Goal: Task Accomplishment & Management: Complete application form

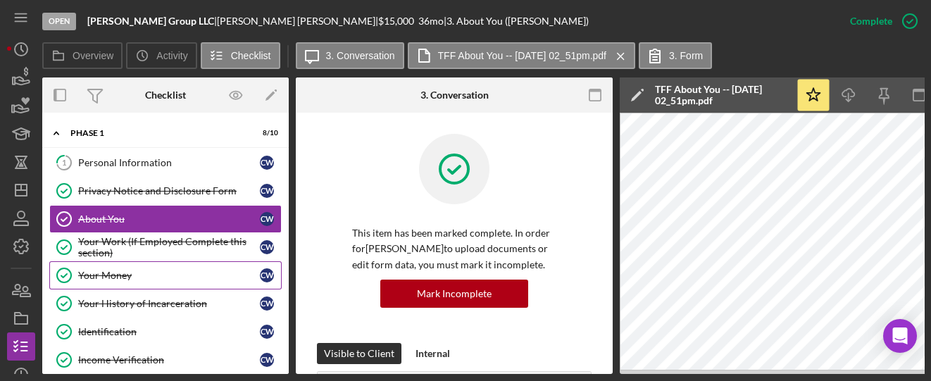
scroll to position [469, 0]
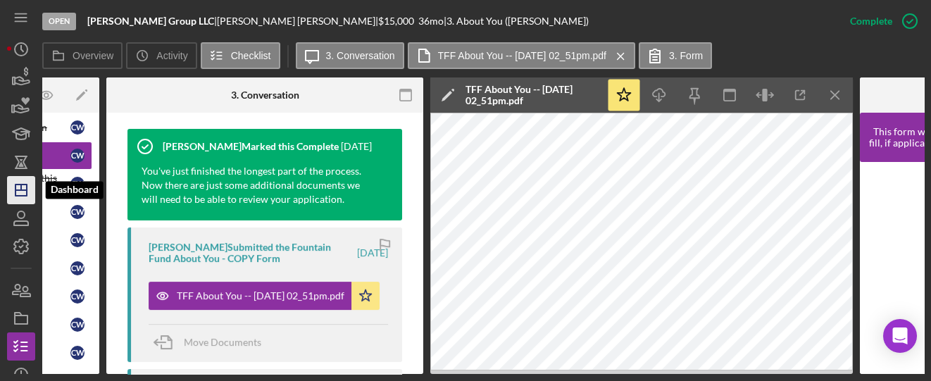
click at [17, 193] on icon "Icon/Dashboard" at bounding box center [21, 189] width 35 height 35
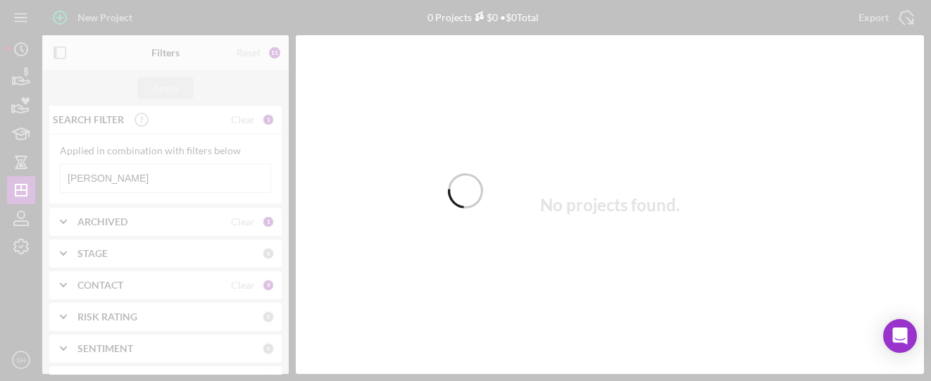
click at [119, 180] on div at bounding box center [465, 190] width 931 height 381
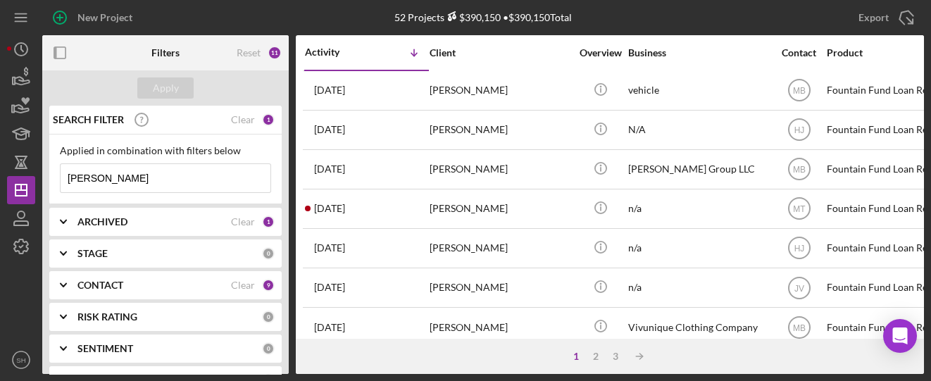
drag, startPoint x: 119, startPoint y: 180, endPoint x: 67, endPoint y: 182, distance: 52.1
click at [67, 182] on input "[PERSON_NAME]" at bounding box center [166, 178] width 210 height 28
click at [107, 184] on input "[PERSON_NAME]" at bounding box center [166, 178] width 210 height 28
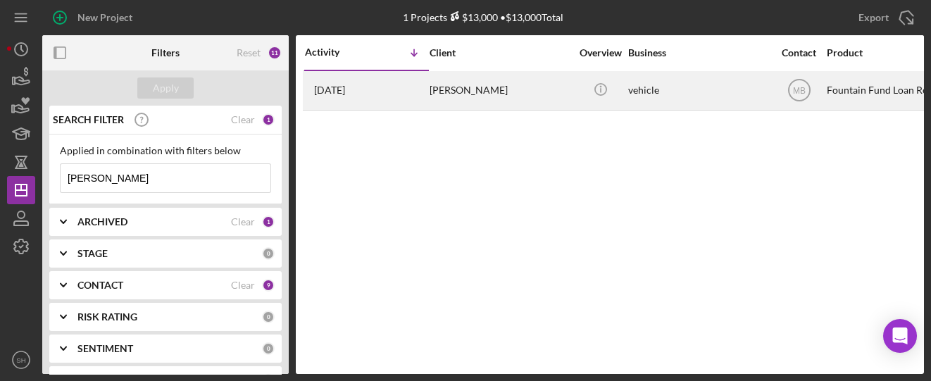
type input "[PERSON_NAME]"
click at [451, 92] on div "[PERSON_NAME]" at bounding box center [499, 90] width 141 height 37
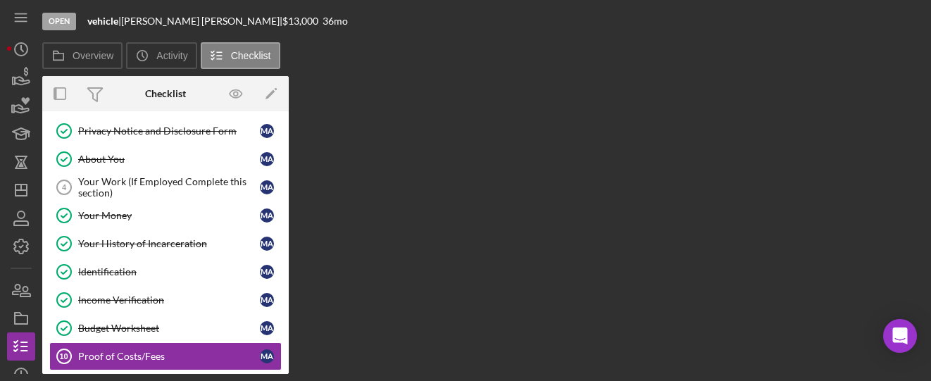
scroll to position [63, 0]
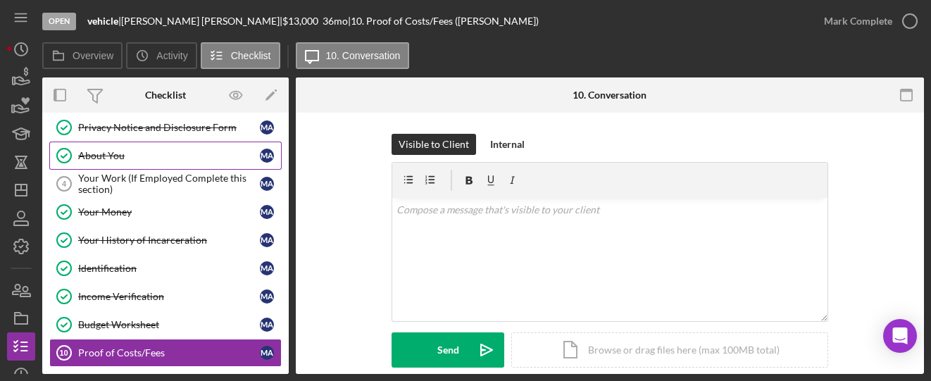
click at [106, 160] on link "About You About You m a" at bounding box center [165, 156] width 232 height 28
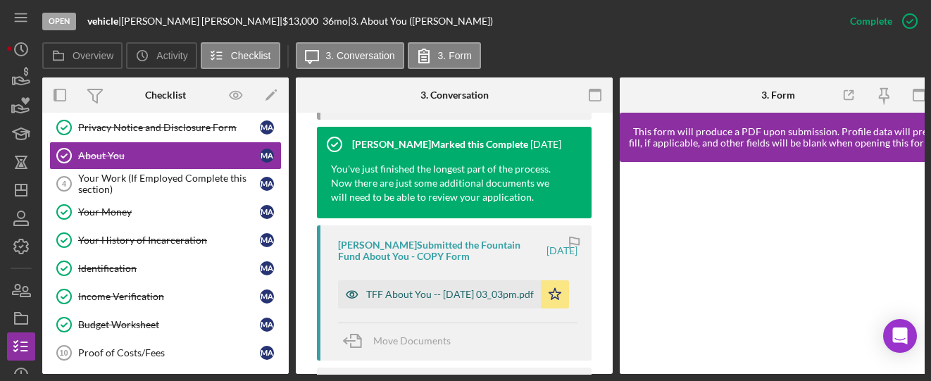
scroll to position [563, 0]
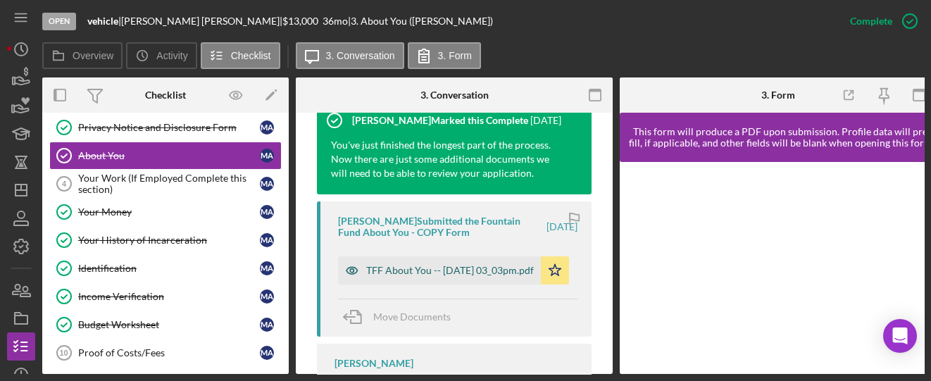
click at [440, 265] on div "TFF About You -- [DATE] 03_03pm.pdf" at bounding box center [450, 270] width 168 height 11
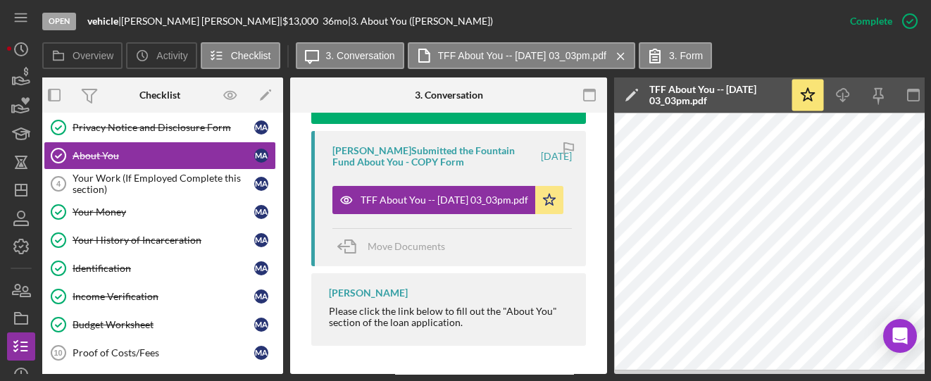
scroll to position [0, 0]
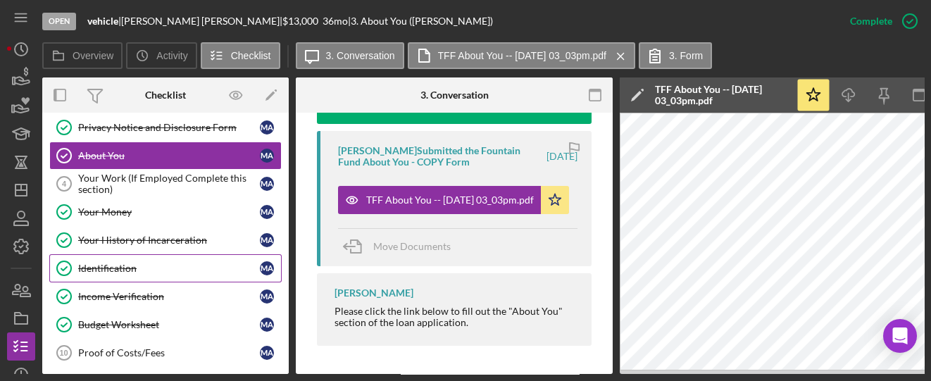
click at [106, 268] on div "Identification" at bounding box center [169, 268] width 182 height 11
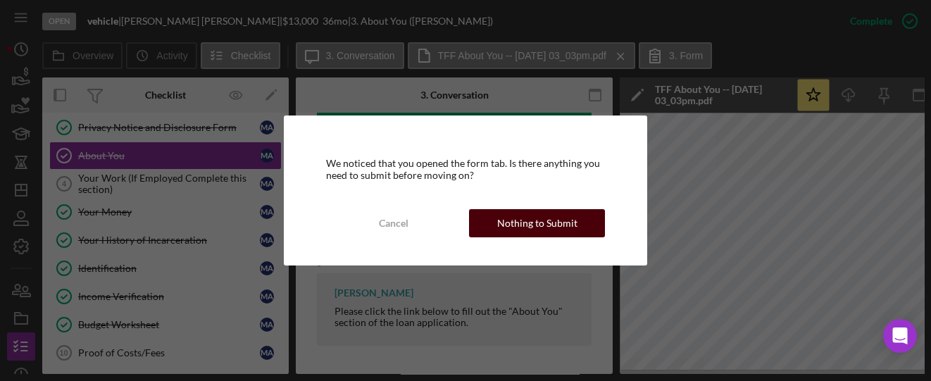
click at [489, 231] on button "Nothing to Submit" at bounding box center [537, 223] width 136 height 28
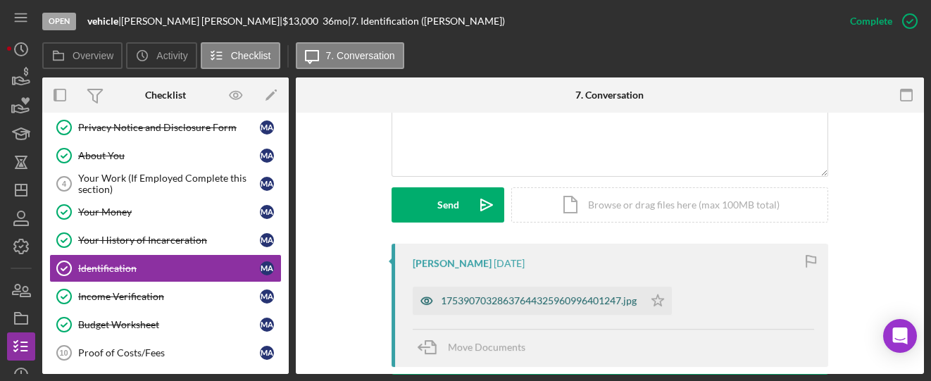
scroll to position [375, 0]
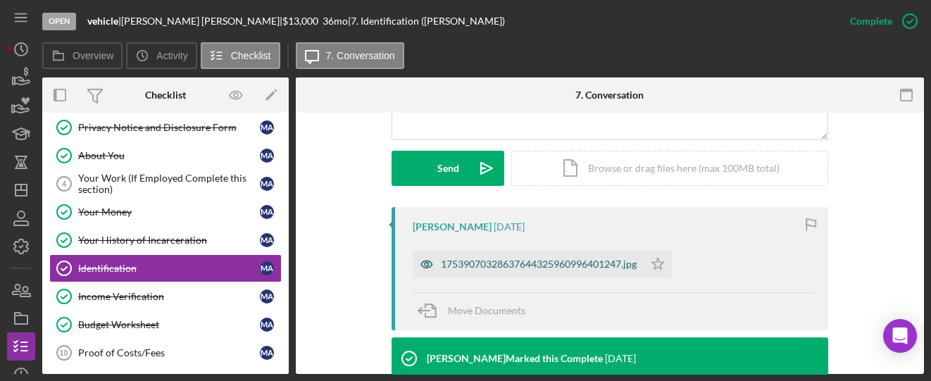
click at [560, 261] on div "17539070328637644325960996401247.jpg" at bounding box center [539, 263] width 196 height 11
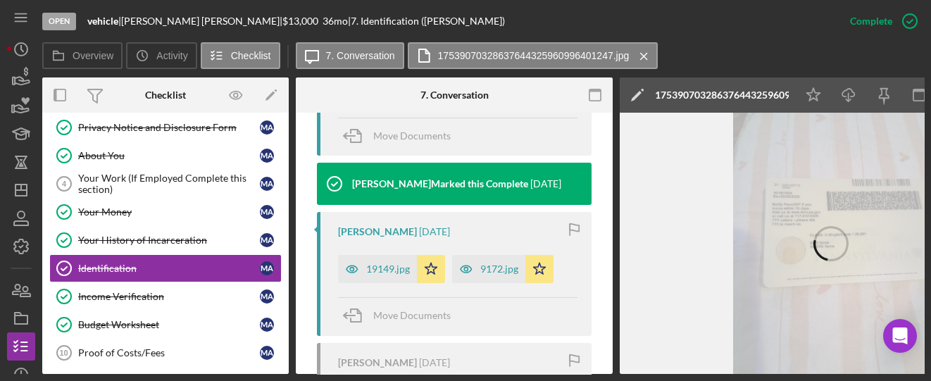
scroll to position [579, 0]
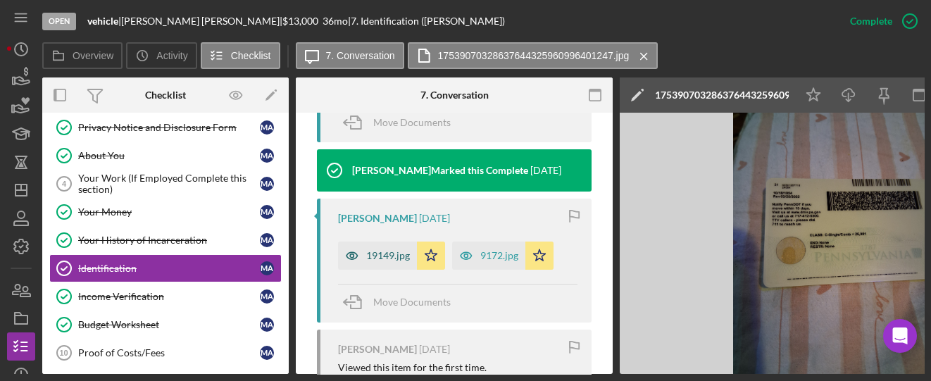
click at [371, 257] on div "19149.jpg" at bounding box center [388, 255] width 44 height 11
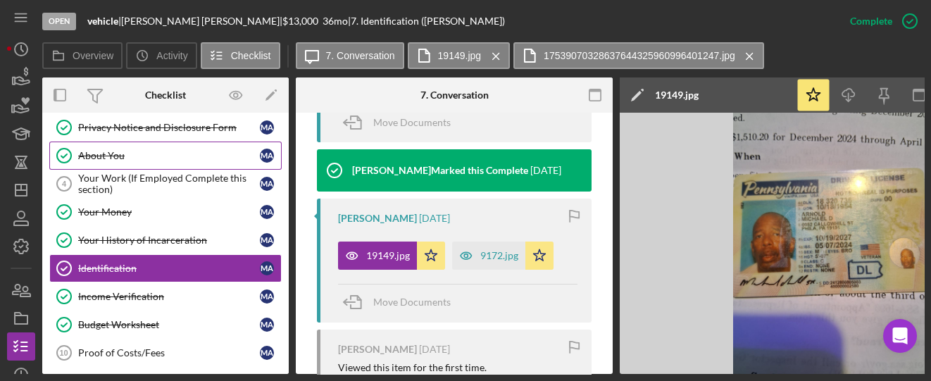
click at [111, 153] on div "About You" at bounding box center [169, 155] width 182 height 11
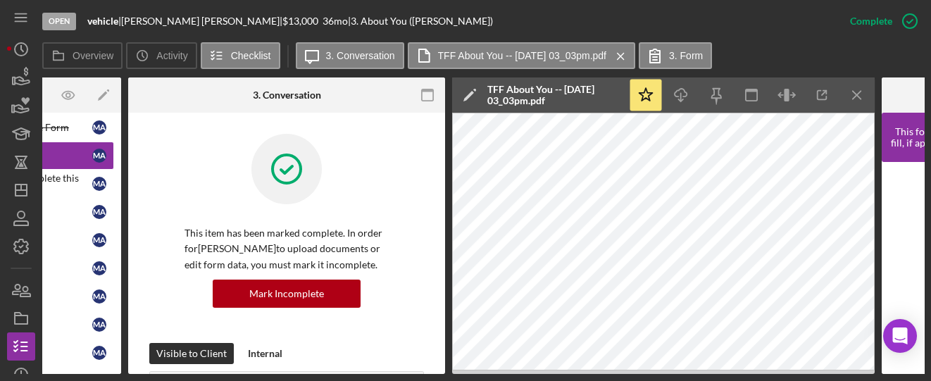
scroll to position [0, 191]
